Goal: Transaction & Acquisition: Download file/media

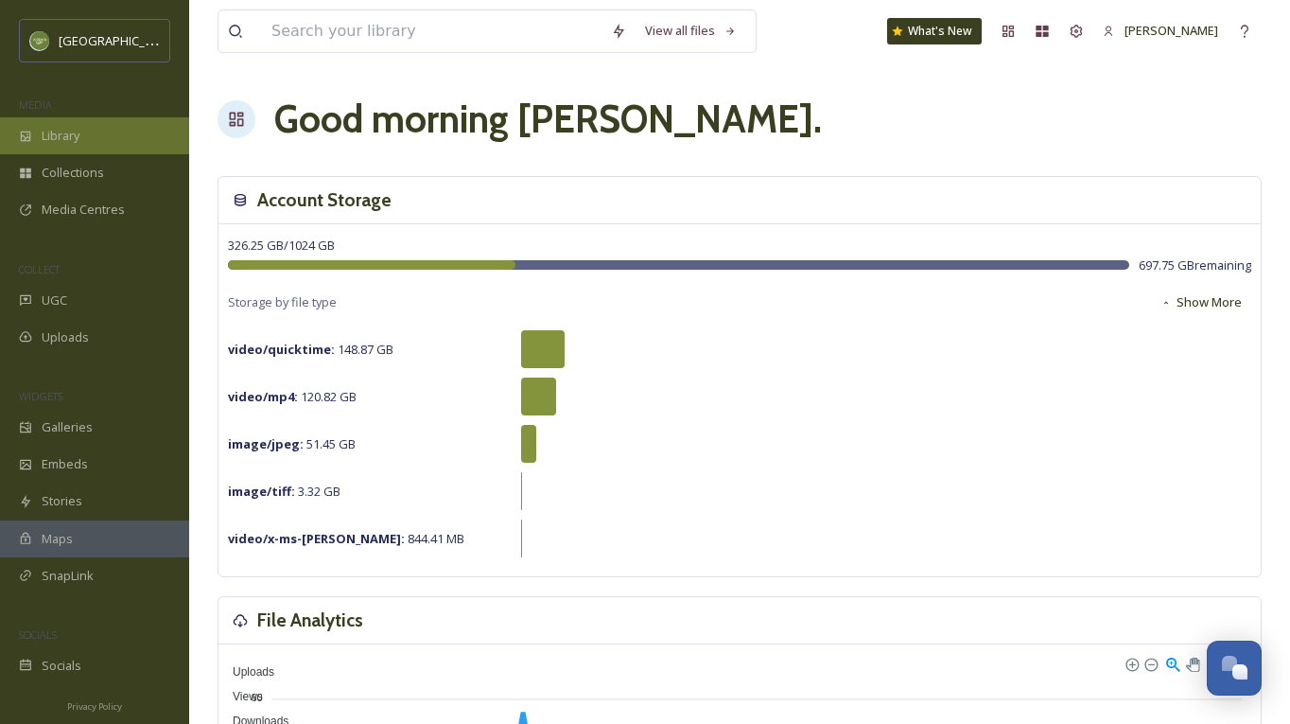
click at [106, 131] on div "Library" at bounding box center [94, 135] width 189 height 37
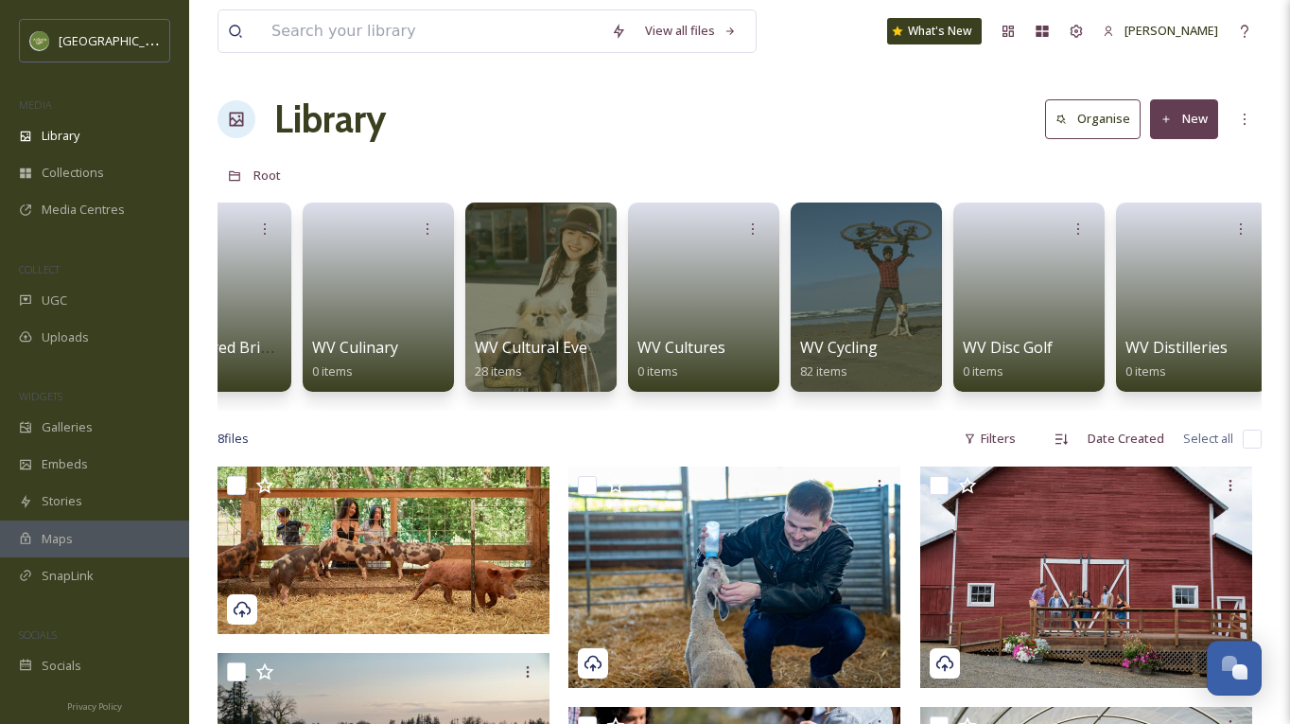
scroll to position [0, 3669]
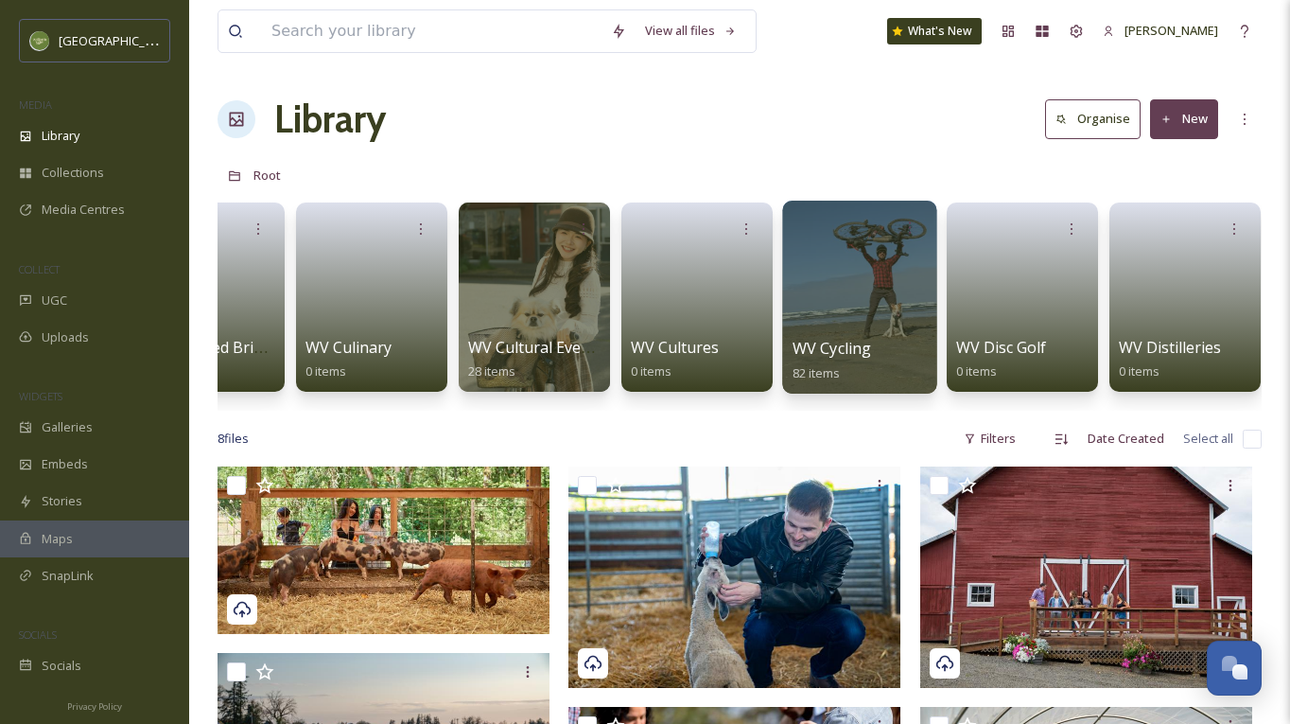
click at [851, 264] on div at bounding box center [859, 297] width 154 height 193
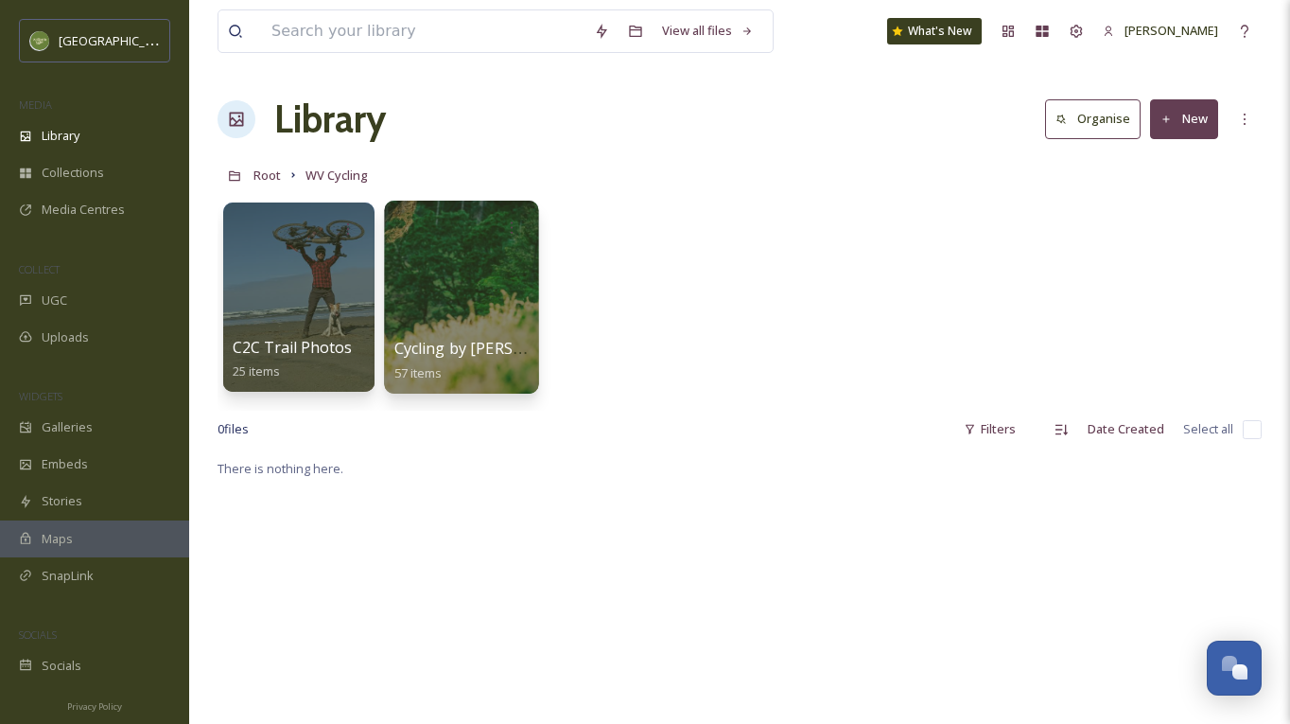
click at [452, 374] on div "Cycling by Aaron Theisen 57 items" at bounding box center [461, 360] width 135 height 47
click at [460, 327] on div at bounding box center [461, 297] width 154 height 193
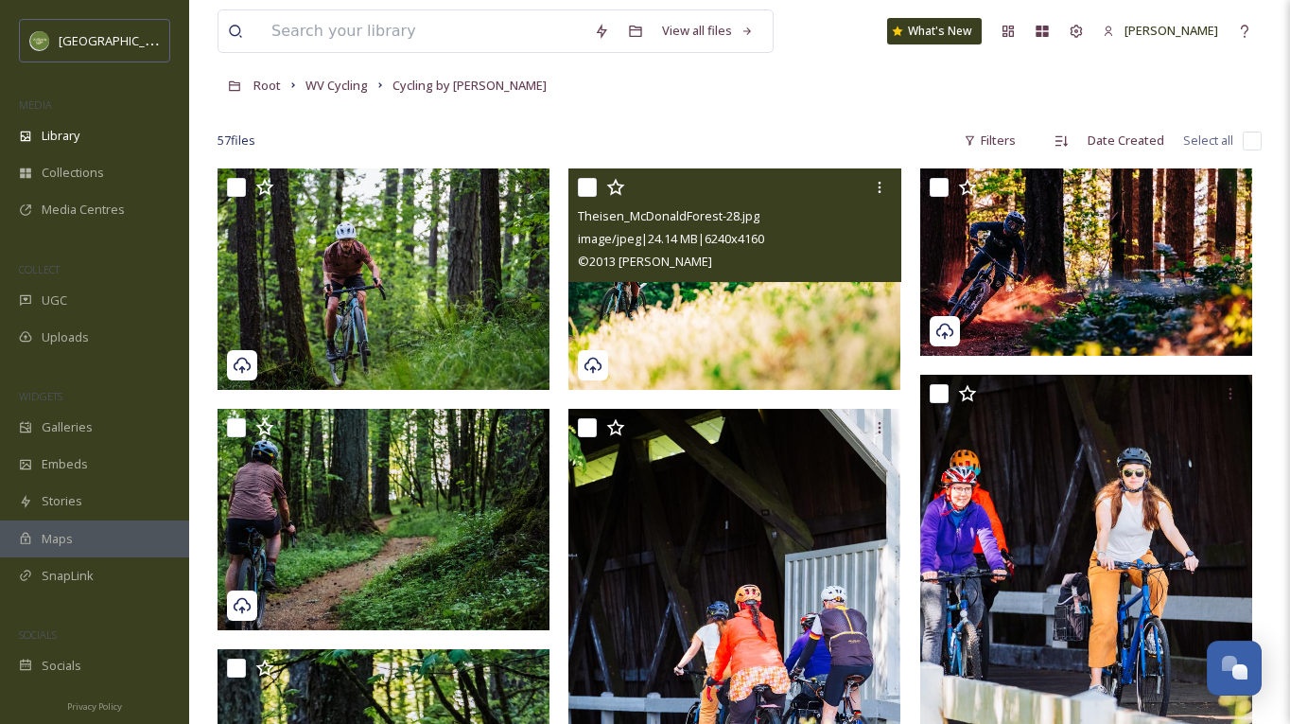
scroll to position [78, 0]
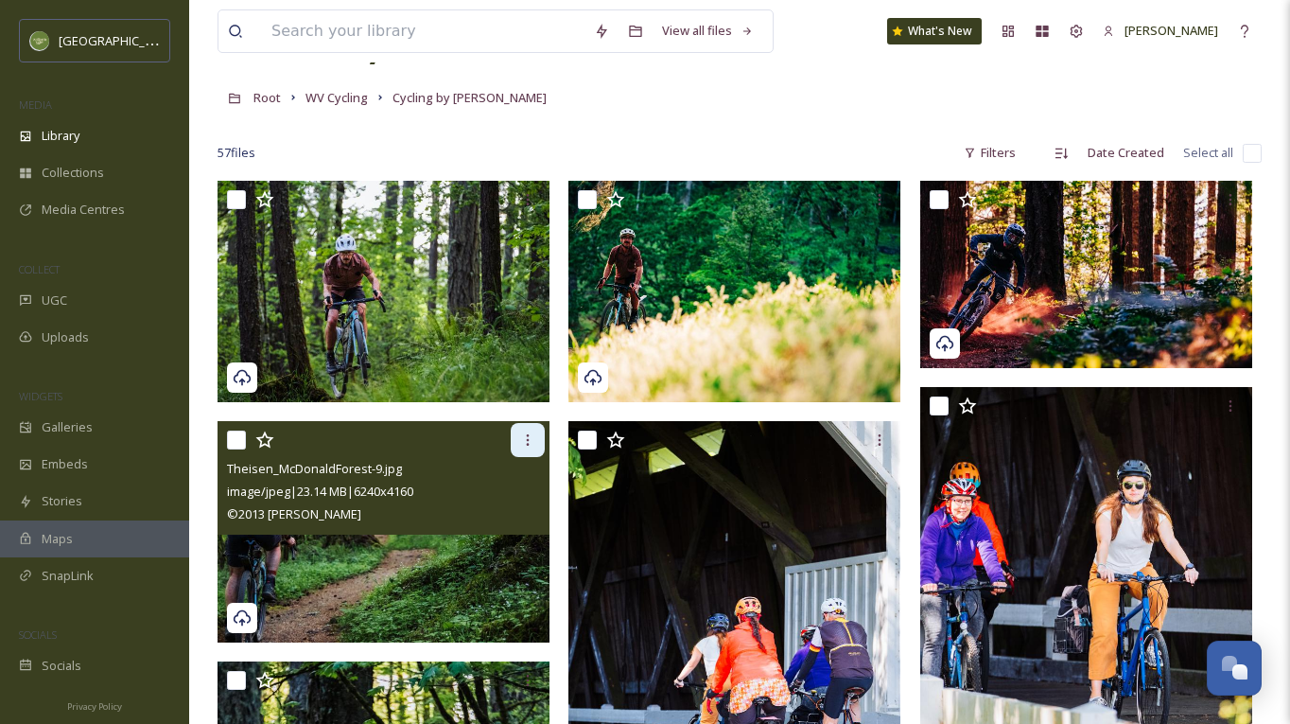
click at [531, 435] on icon at bounding box center [527, 439] width 15 height 15
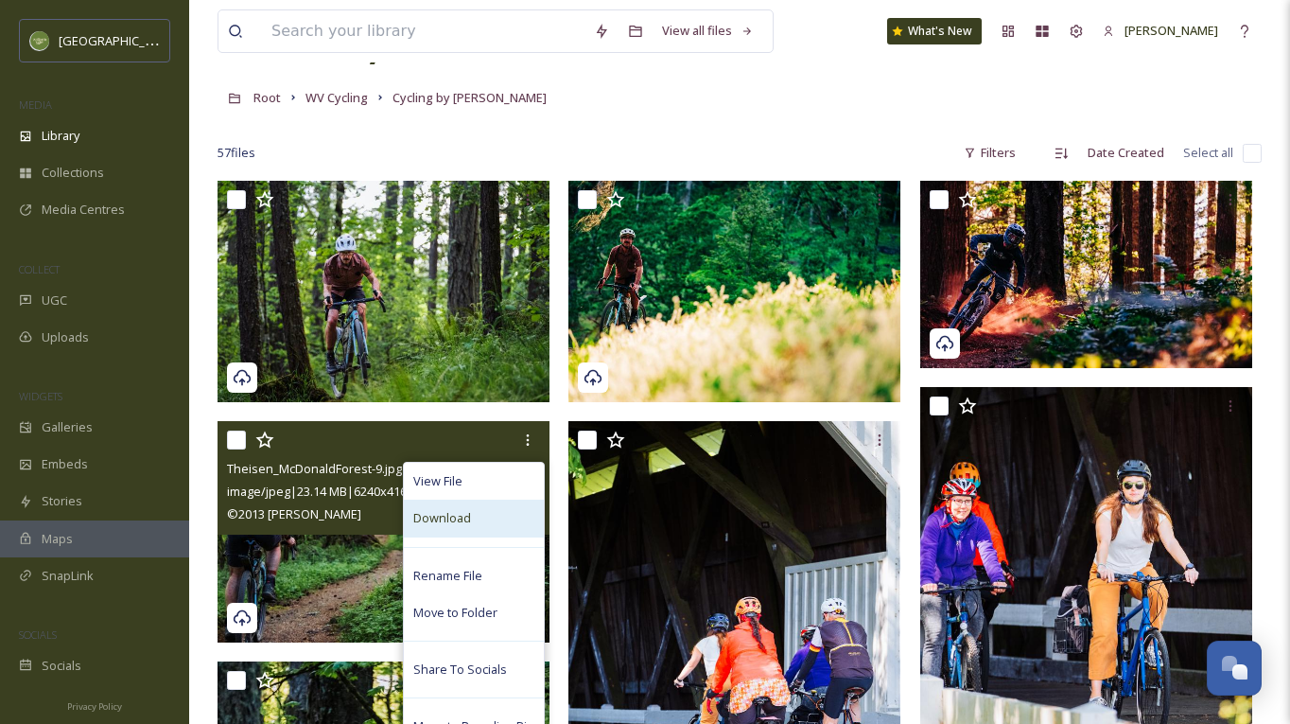
click at [483, 513] on div "Download" at bounding box center [474, 517] width 140 height 37
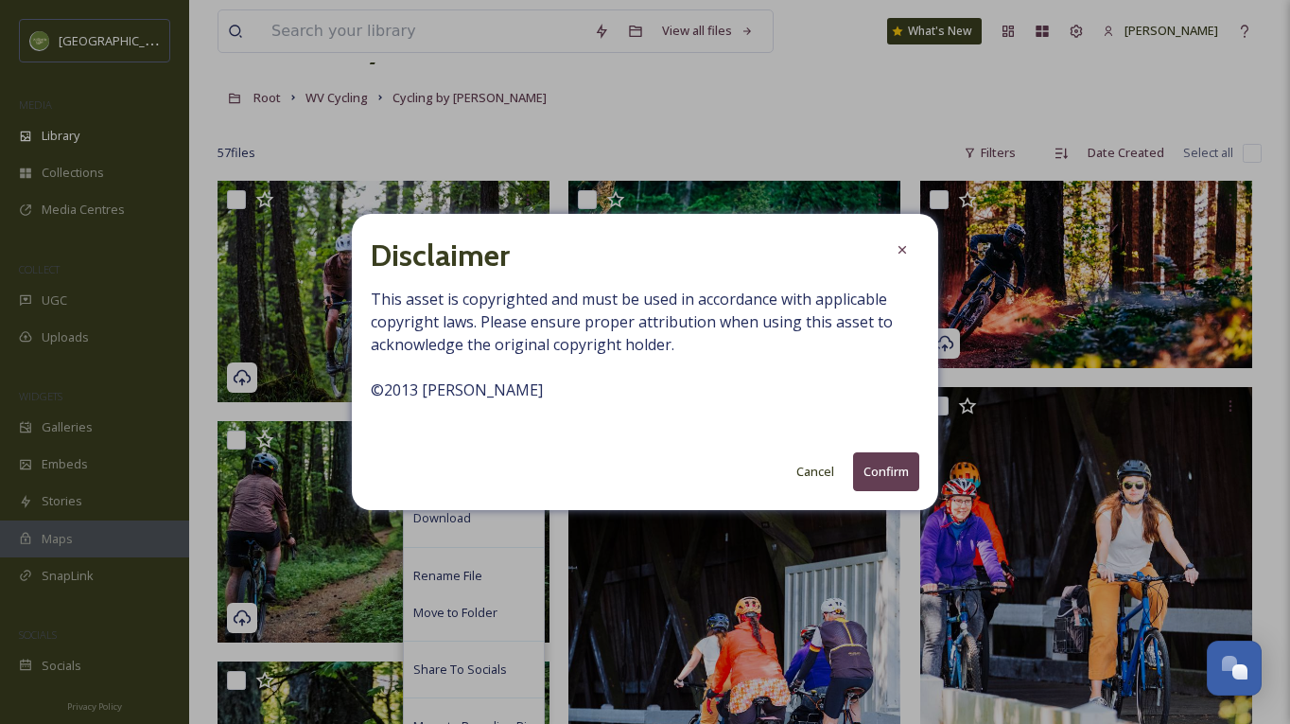
click at [883, 475] on button "Confirm" at bounding box center [886, 471] width 66 height 39
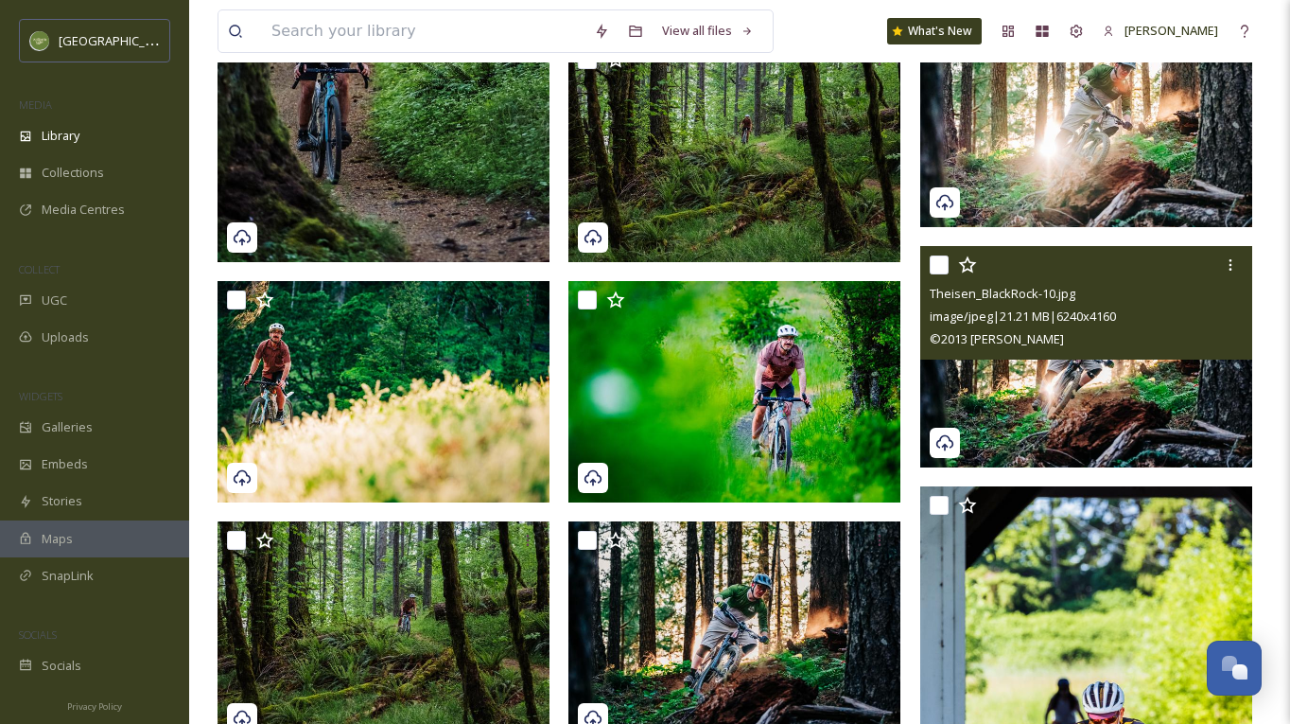
scroll to position [972, 0]
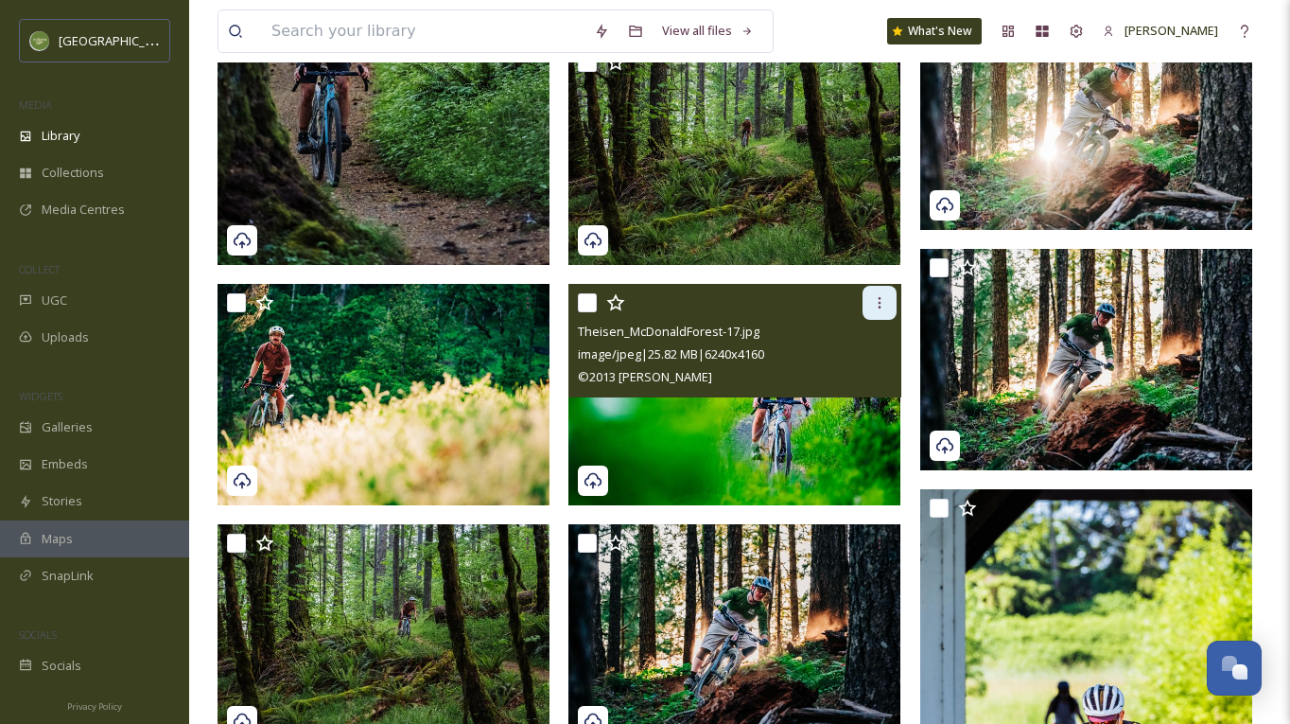
click at [879, 301] on icon at bounding box center [879, 302] width 3 height 11
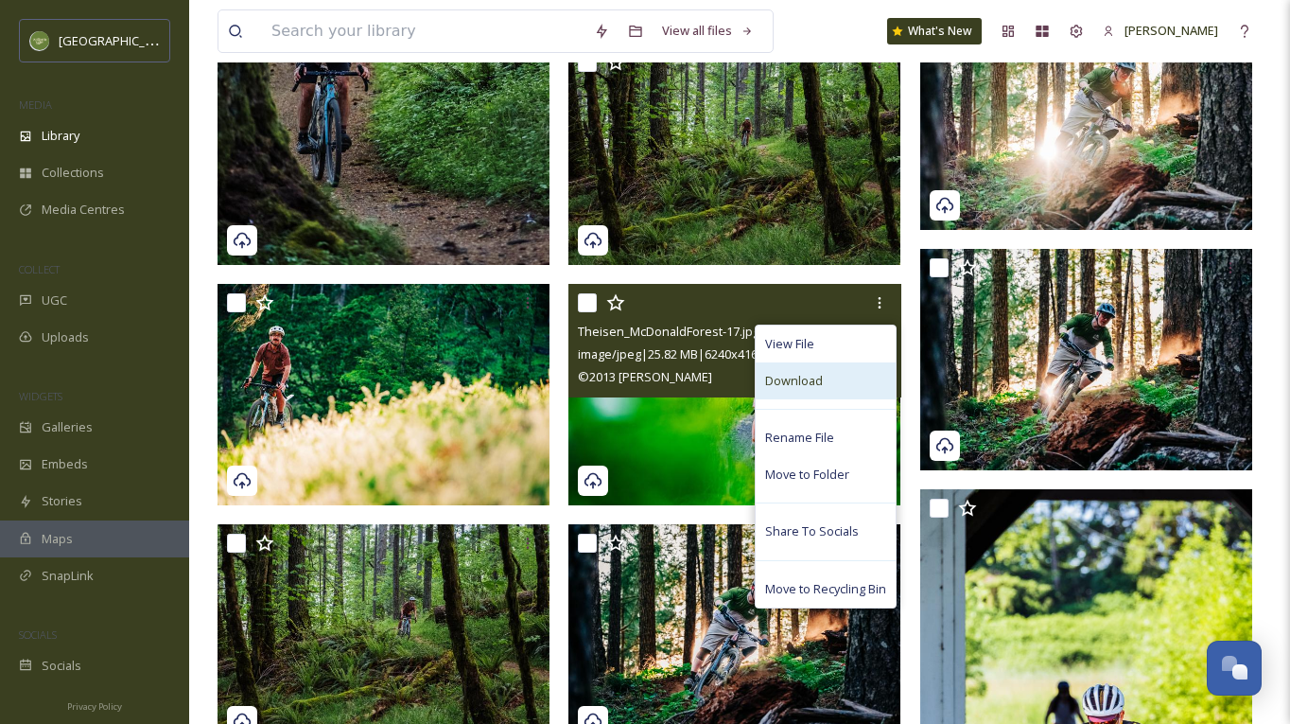
click at [797, 386] on span "Download" at bounding box center [794, 381] width 58 height 18
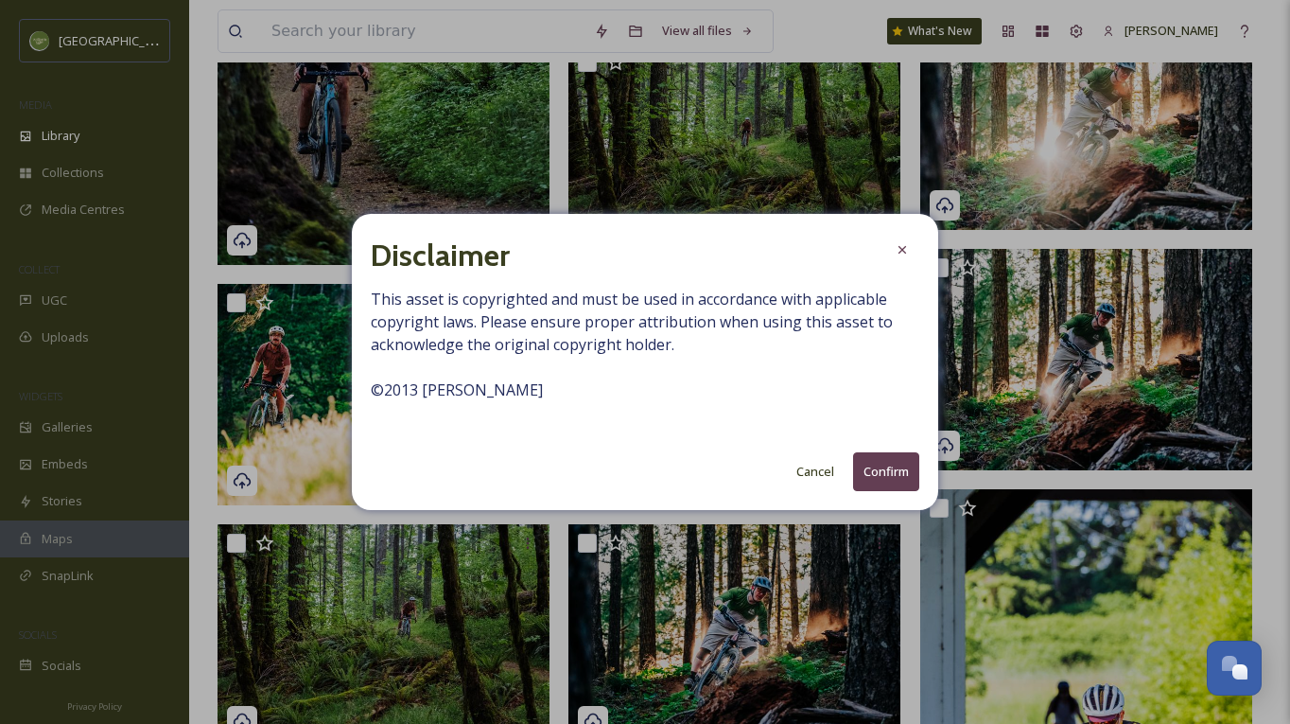
click at [884, 469] on button "Confirm" at bounding box center [886, 471] width 66 height 39
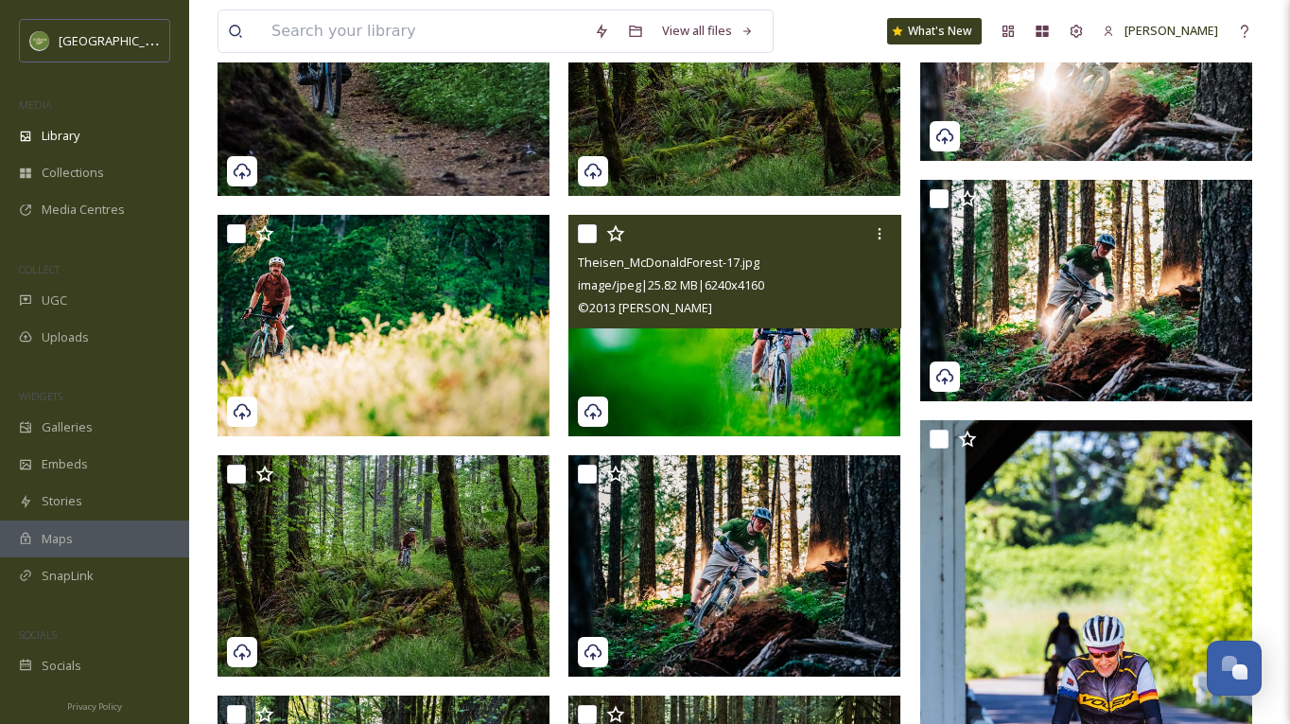
scroll to position [1031, 0]
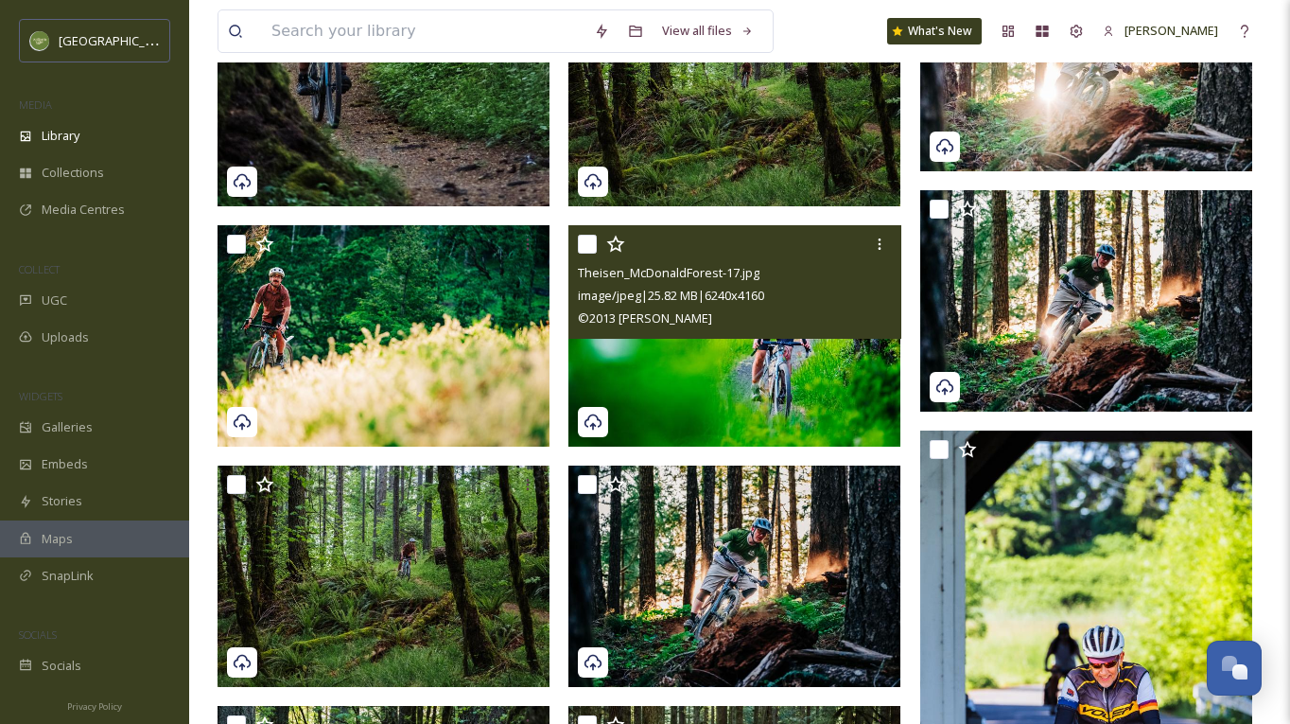
click at [752, 303] on span "image/jpeg | 25.82 MB | 6240 x 4160" at bounding box center [671, 295] width 186 height 17
click at [880, 231] on div at bounding box center [880, 244] width 34 height 34
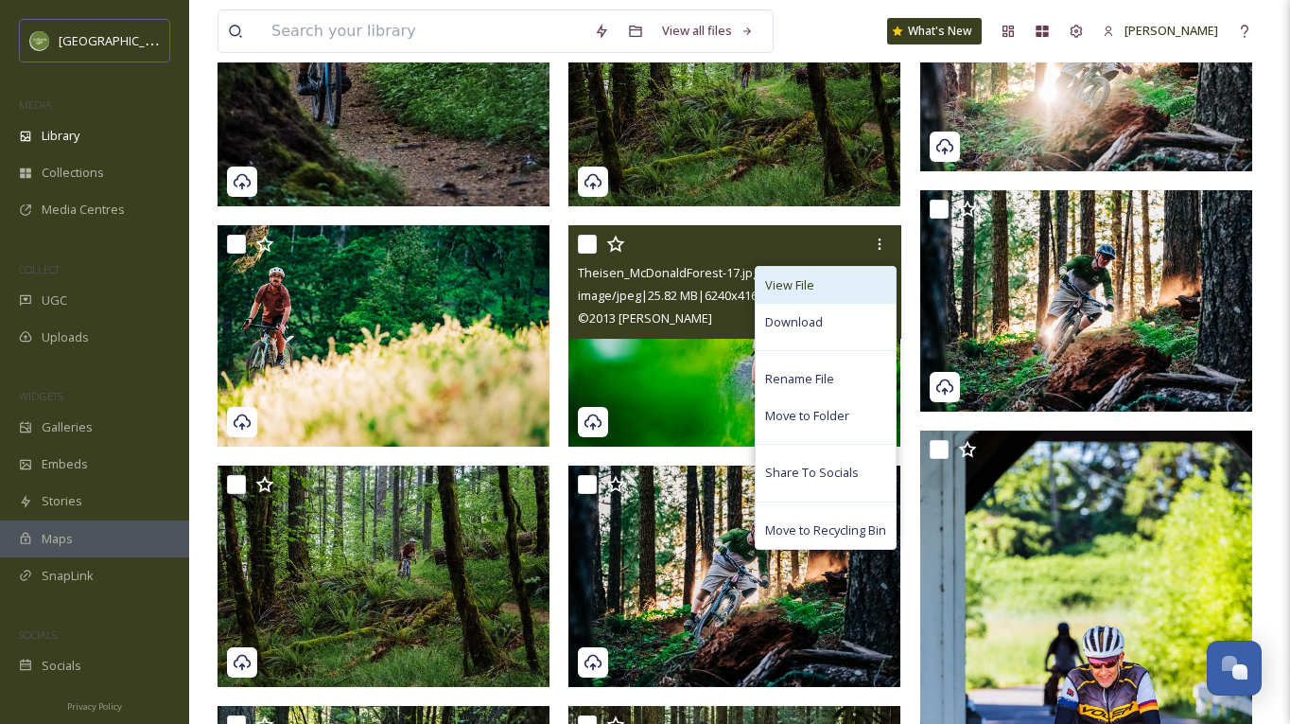
click at [796, 271] on div "View File" at bounding box center [826, 285] width 140 height 37
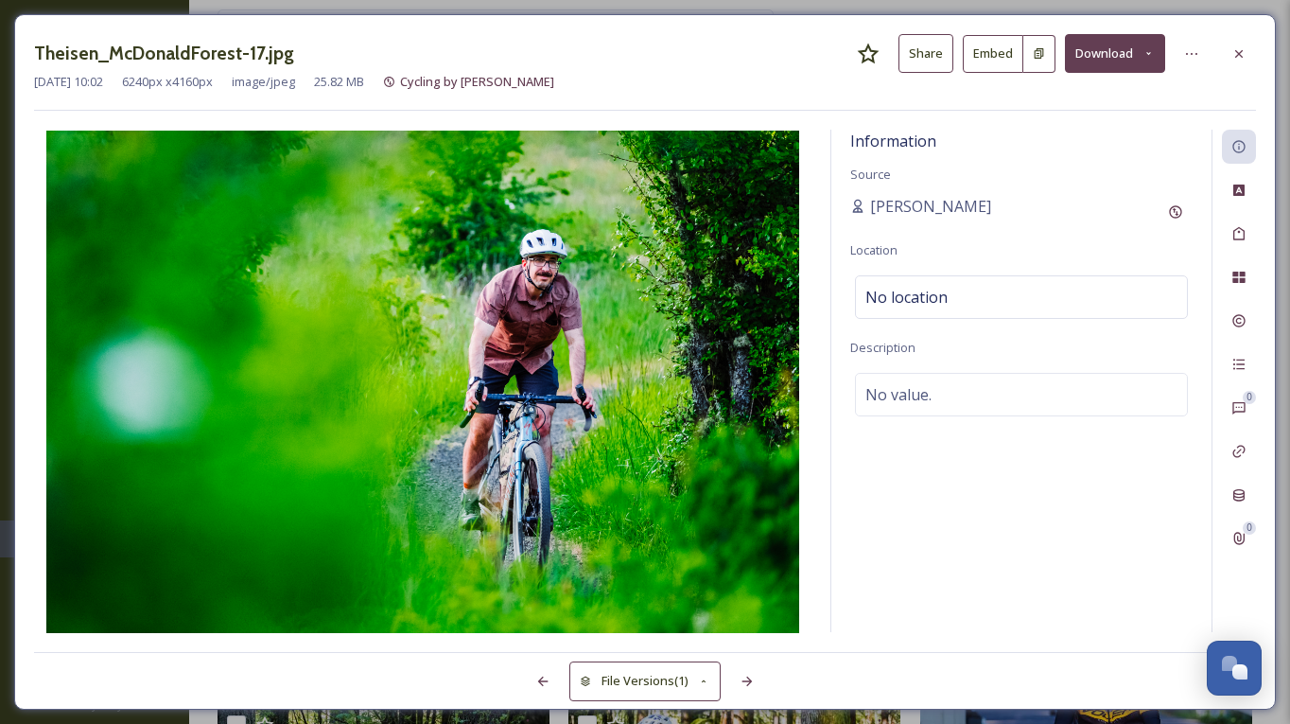
click at [1155, 55] on icon at bounding box center [1149, 53] width 12 height 12
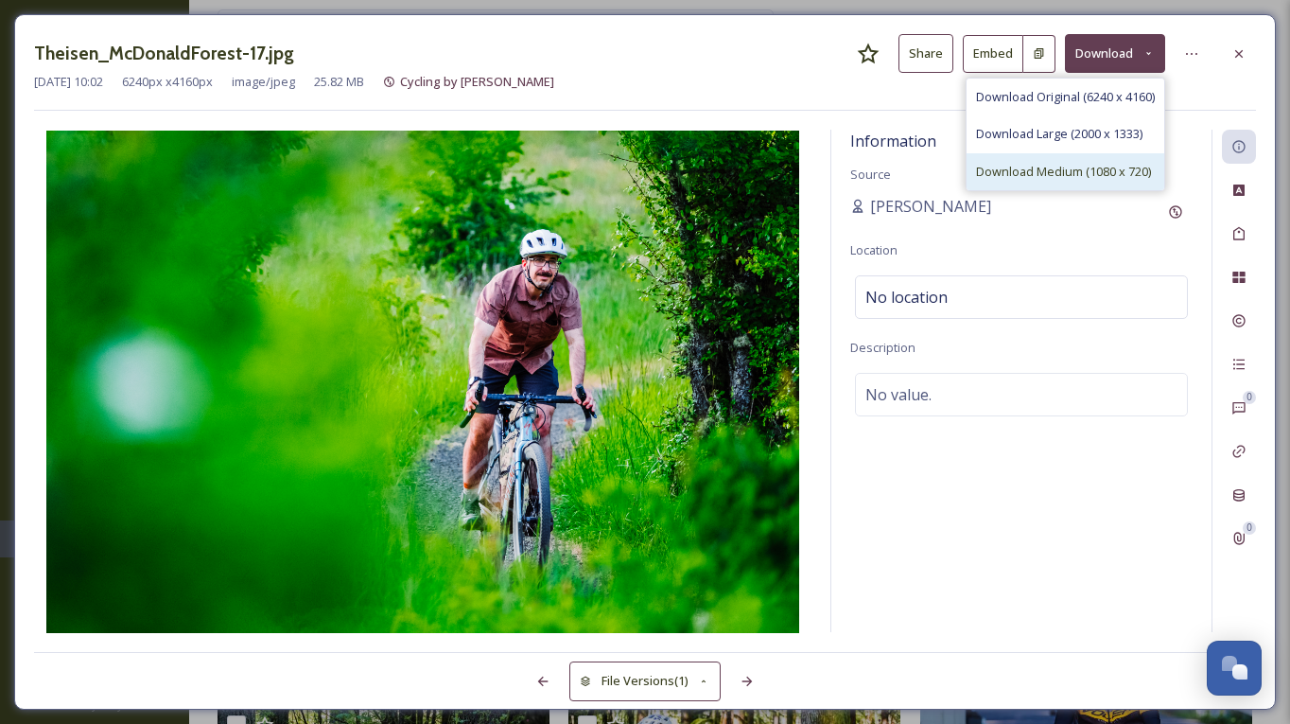
click at [1104, 174] on span "Download Medium (1080 x 720)" at bounding box center [1063, 172] width 175 height 18
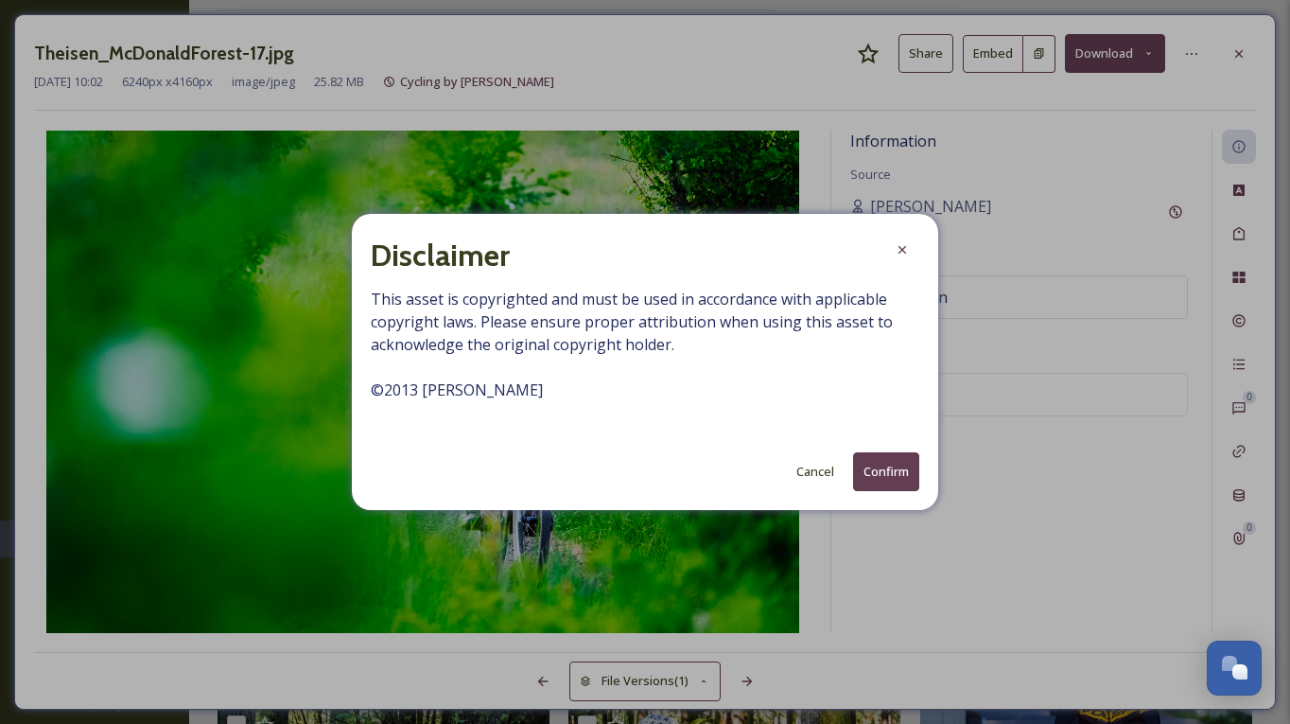
click at [886, 473] on button "Confirm" at bounding box center [886, 471] width 66 height 39
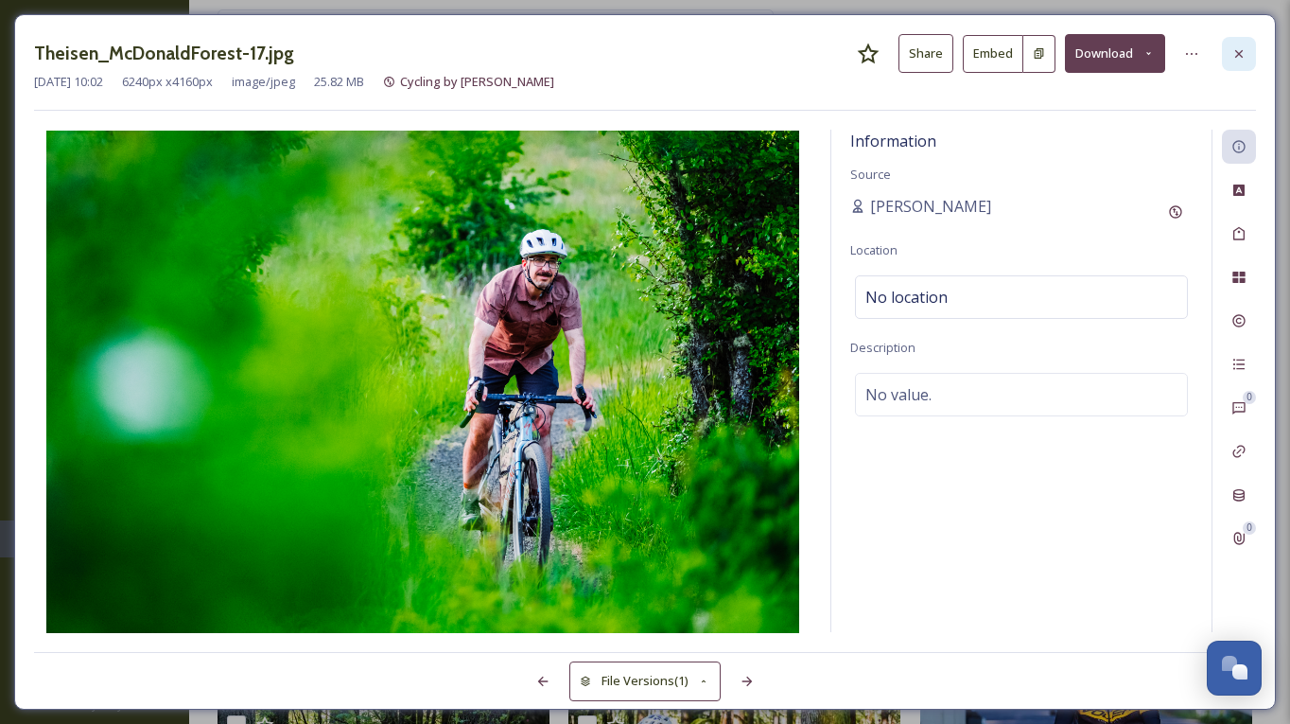
click at [1242, 50] on icon at bounding box center [1239, 53] width 8 height 8
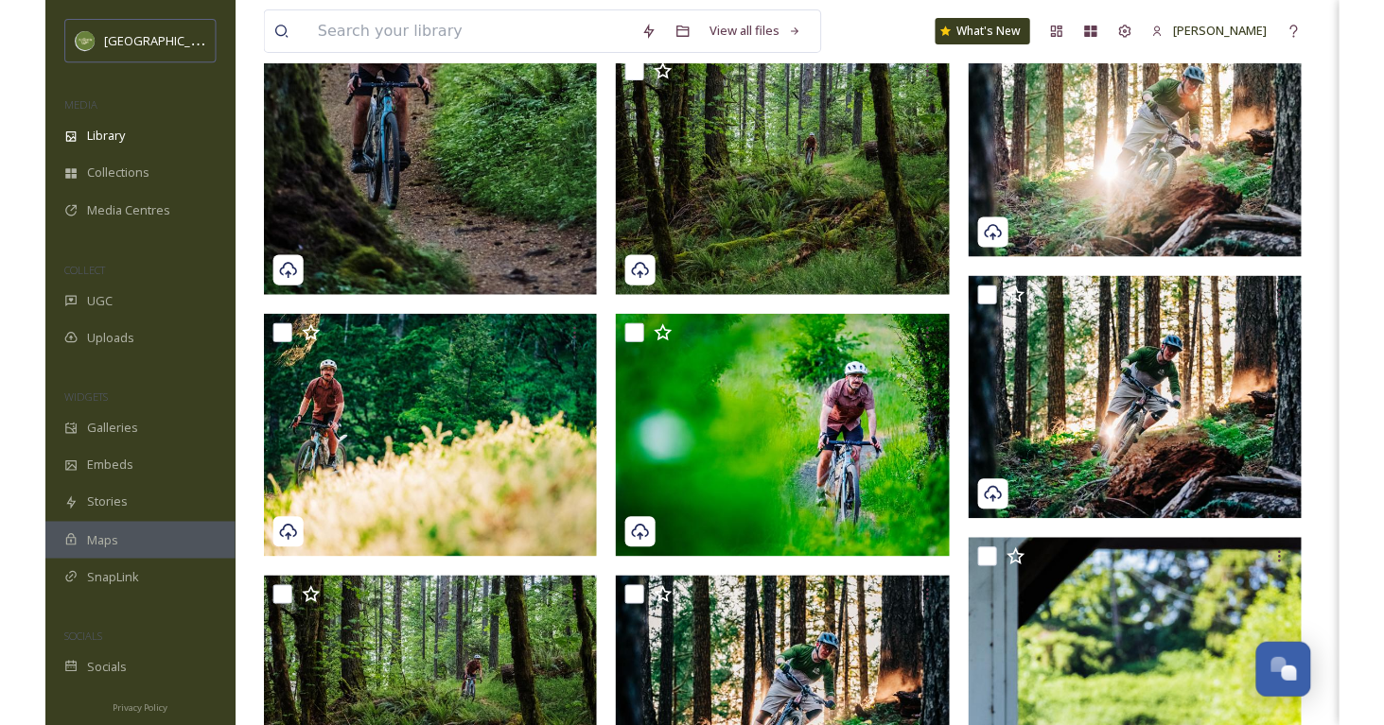
scroll to position [1073, 0]
